Goal: Find contact information: Find contact information

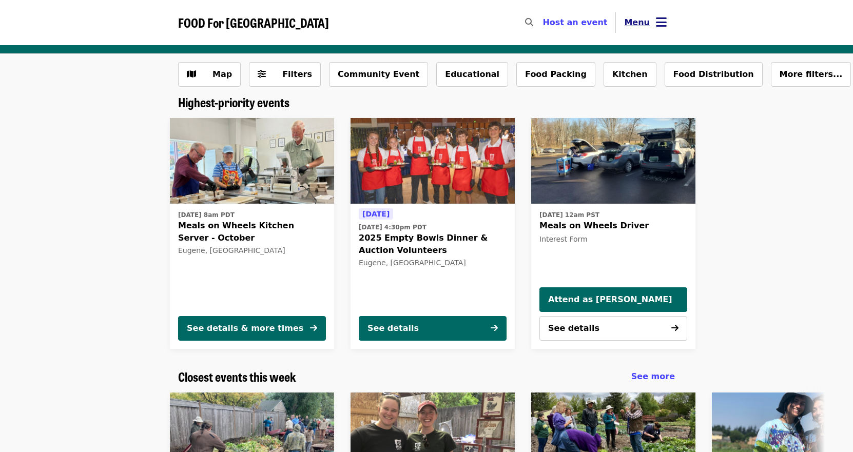
click at [657, 19] on icon "bars icon" at bounding box center [661, 22] width 11 height 15
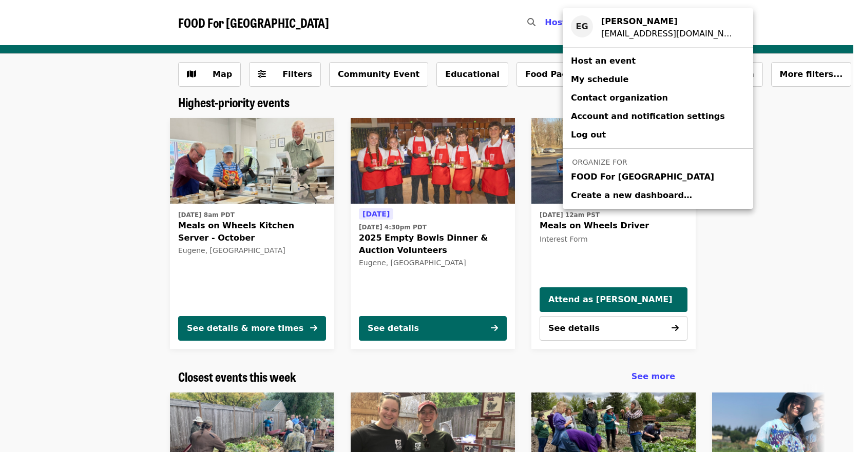
click at [601, 178] on span "FOOD For [GEOGRAPHIC_DATA]" at bounding box center [642, 177] width 143 height 12
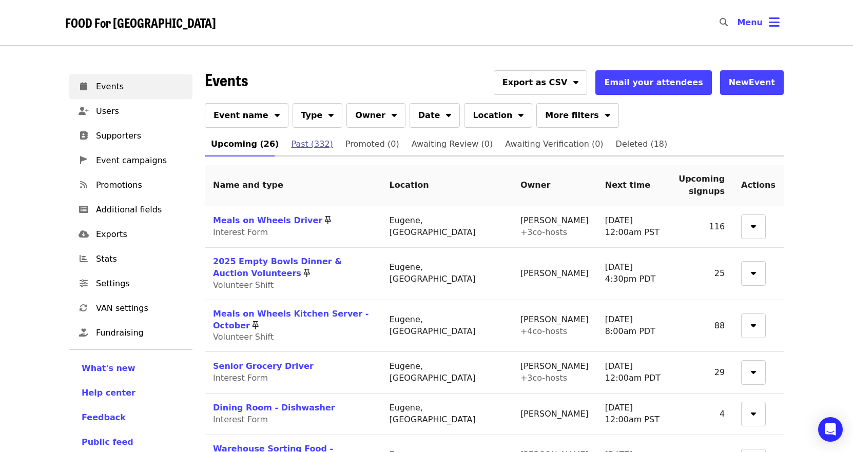
click at [297, 142] on span "Past (332)" at bounding box center [312, 144] width 42 height 14
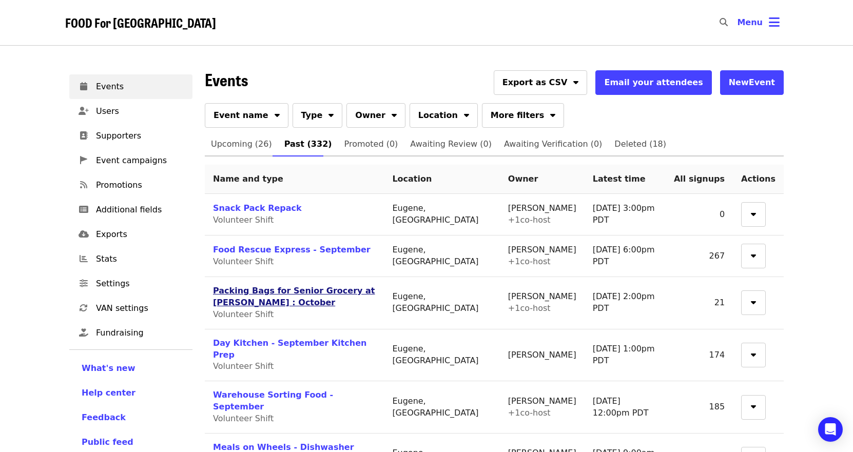
click at [324, 292] on link "Packing Bags for Senior Grocery at [PERSON_NAME] : October" at bounding box center [294, 297] width 162 height 22
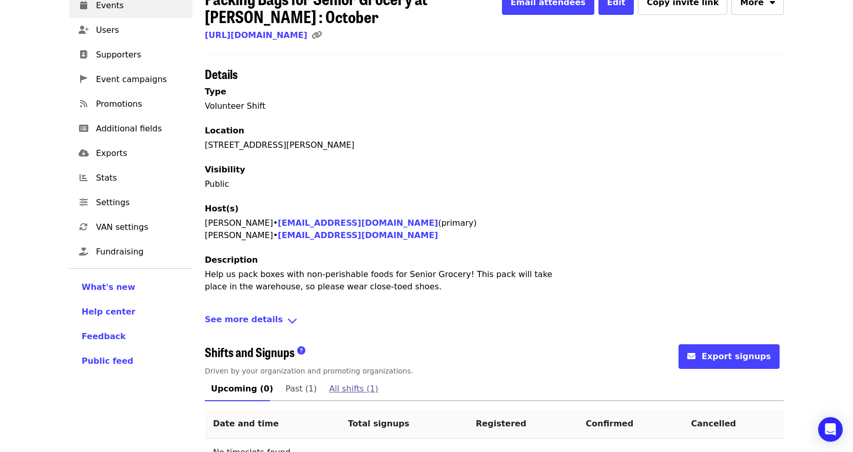
scroll to position [139, 0]
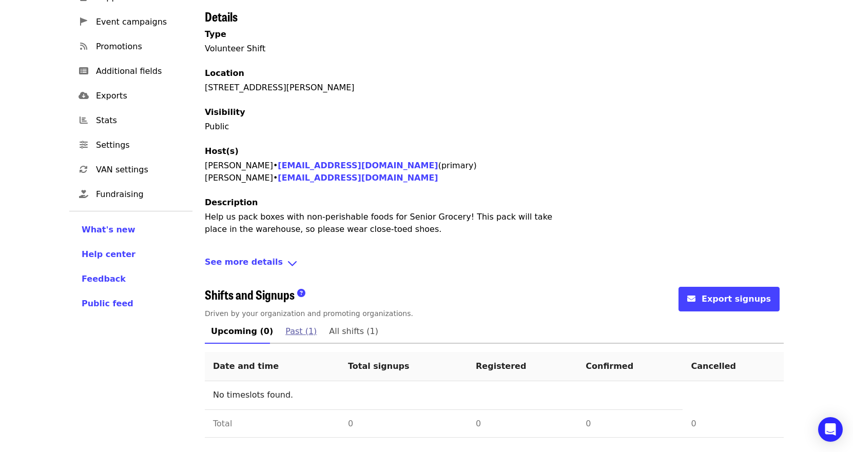
click at [287, 336] on span "Past (1)" at bounding box center [300, 331] width 31 height 14
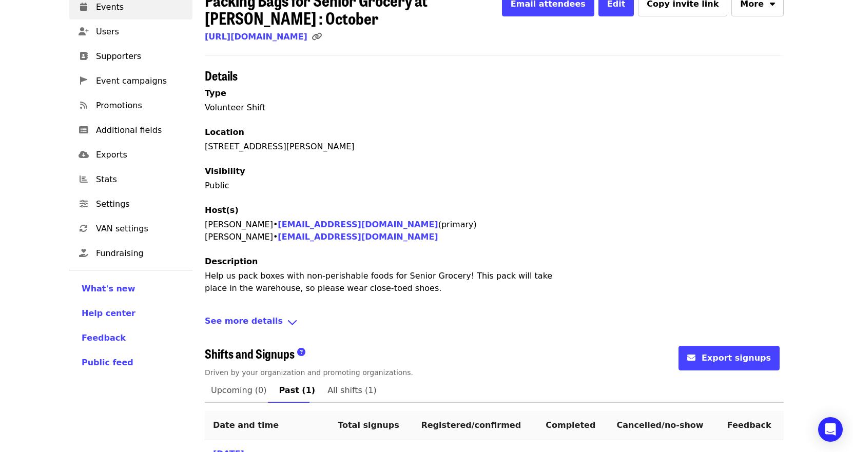
scroll to position [150, 0]
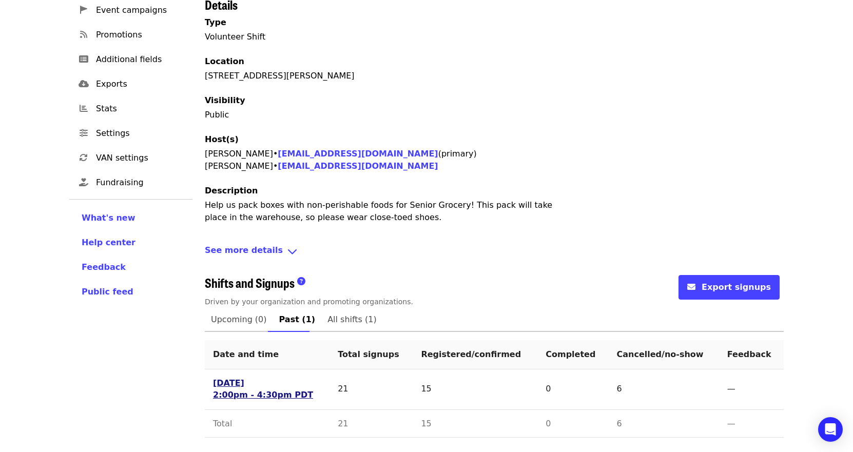
click at [226, 387] on link "[DATE] 2:00pm - 4:30pm PDT" at bounding box center [263, 390] width 100 height 24
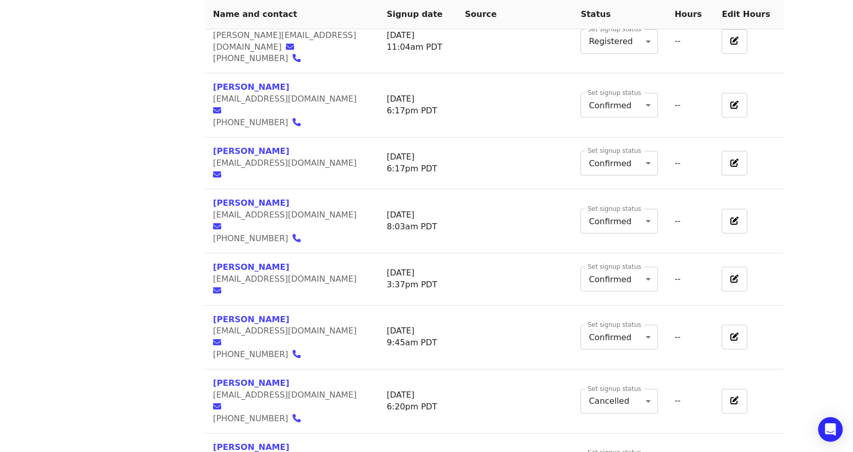
scroll to position [564, 0]
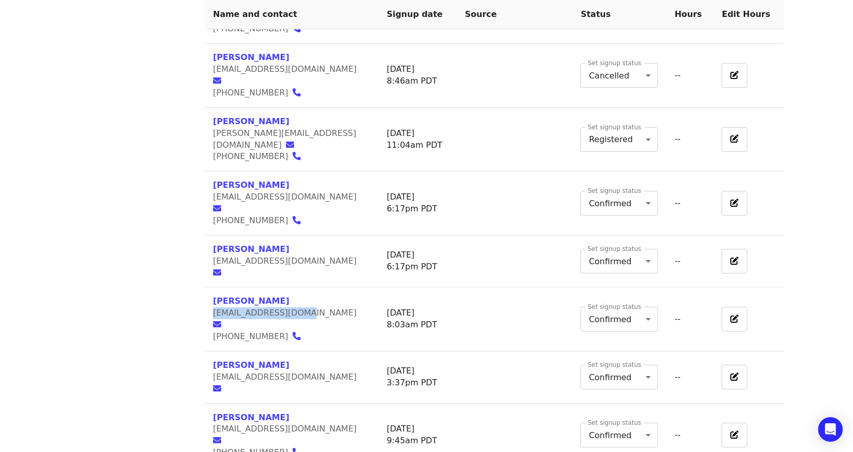
drag, startPoint x: 212, startPoint y: 215, endPoint x: 297, endPoint y: 215, distance: 85.2
click at [297, 287] on td "[PERSON_NAME] [EMAIL_ADDRESS][DOMAIN_NAME] [PHONE_NUMBER]" at bounding box center [291, 319] width 173 height 64
copy span "[EMAIL_ADDRESS][DOMAIN_NAME]"
